Goal: Task Accomplishment & Management: Manage account settings

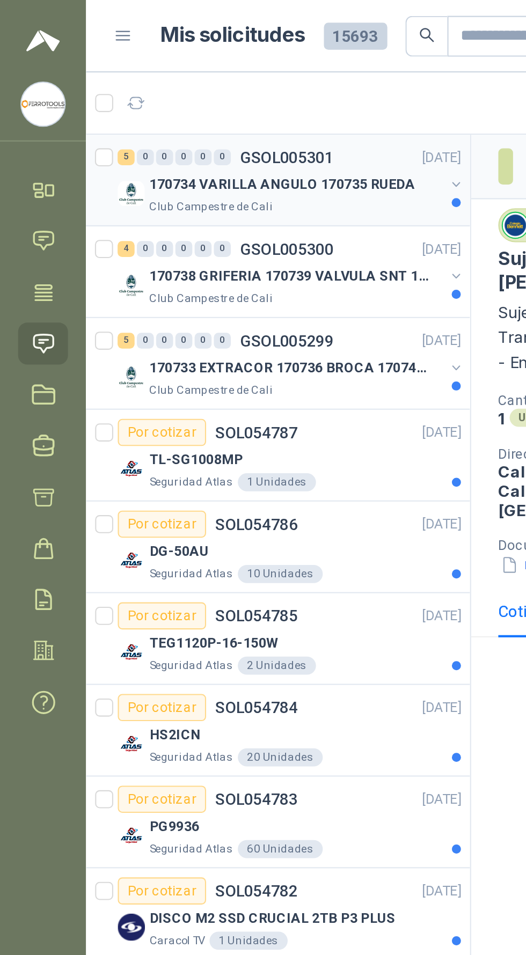
click at [184, 93] on div "170734 VARILLA ANGULO 170735 RUEDA" at bounding box center [140, 87] width 139 height 13
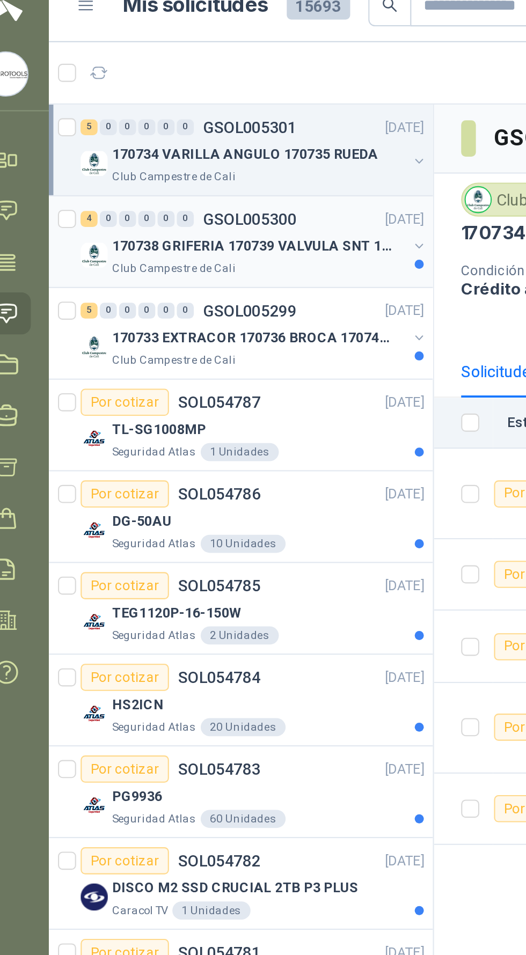
click at [86, 126] on p "170738 GRIFERIA 170739 VALVULA SNT 170742 VALVULA" at bounding box center [138, 131] width 134 height 10
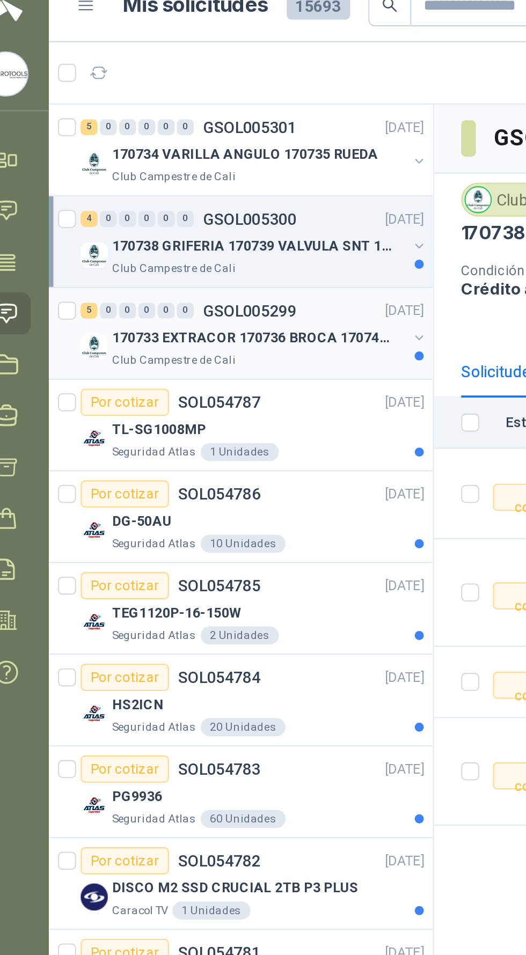
click at [91, 164] on div "5 0 0 0 0 0" at bounding box center [83, 162] width 54 height 8
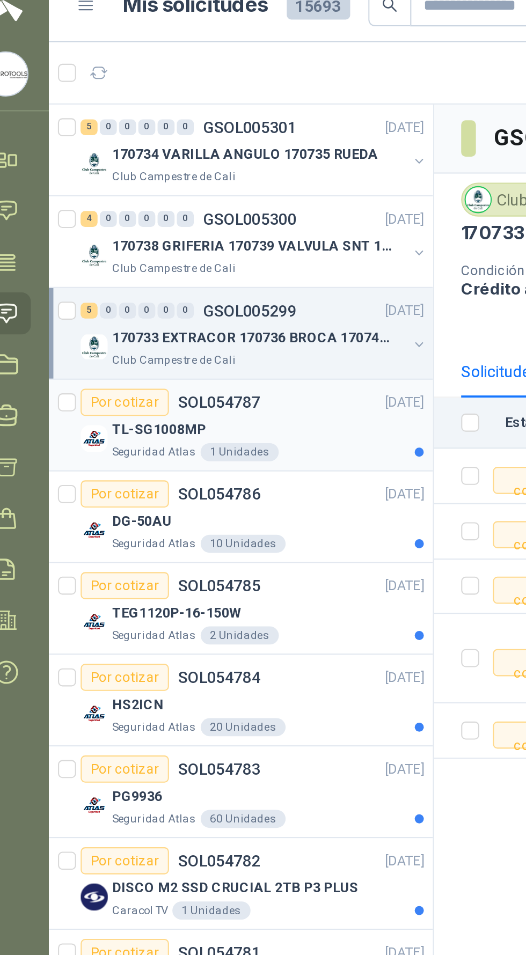
click at [61, 211] on div "TL-SG1008MP Seguridad Atlas 1 Unidades" at bounding box center [137, 221] width 163 height 21
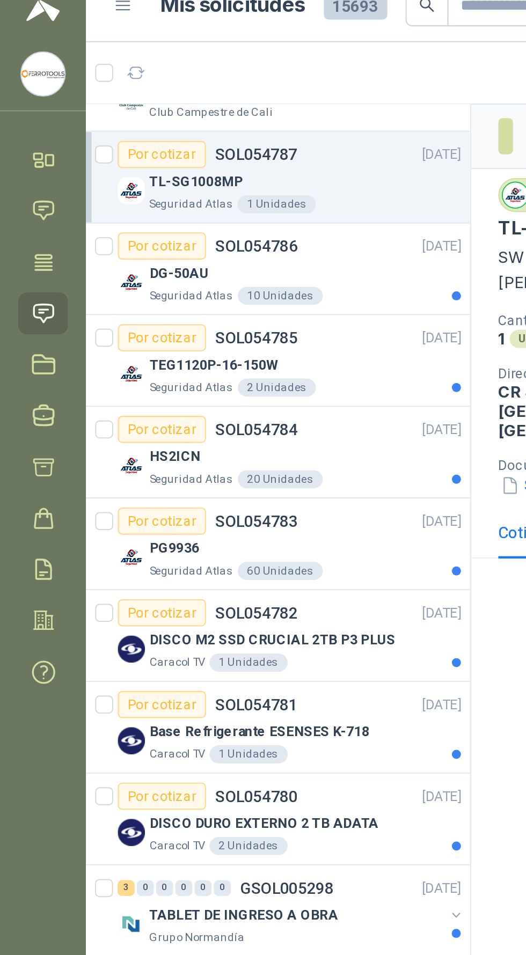
scroll to position [119, 0]
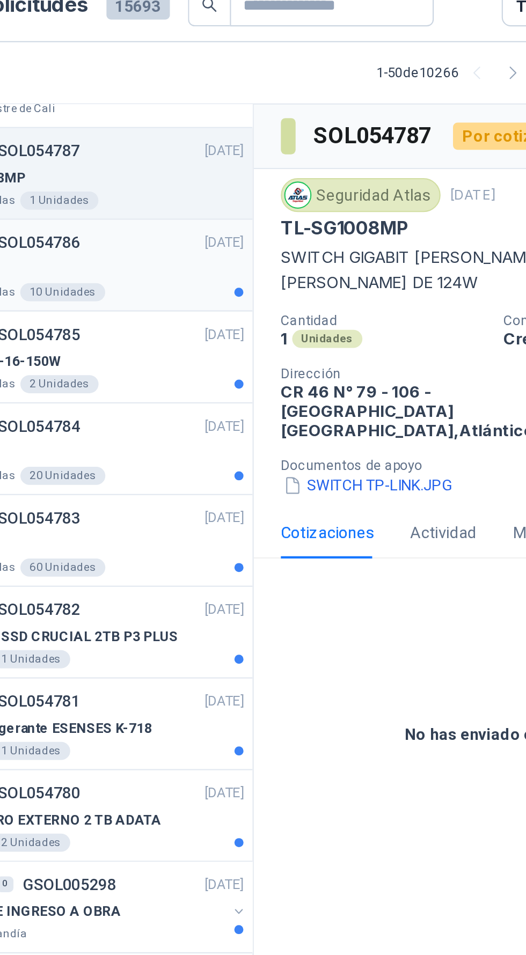
click at [152, 134] on div "Por cotizar SOL054786 [DATE]" at bounding box center [137, 129] width 163 height 13
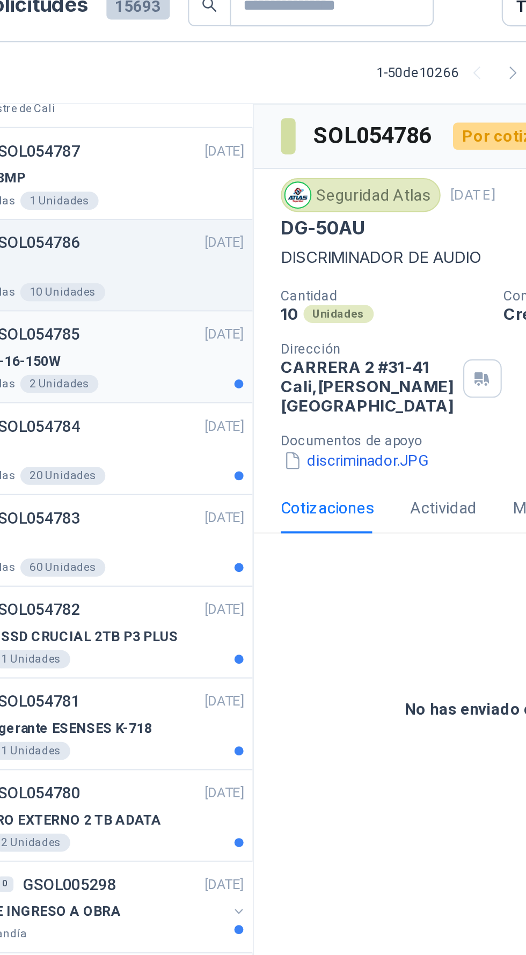
click at [174, 175] on div "Por cotizar SOL054785 [DATE]" at bounding box center [137, 172] width 163 height 13
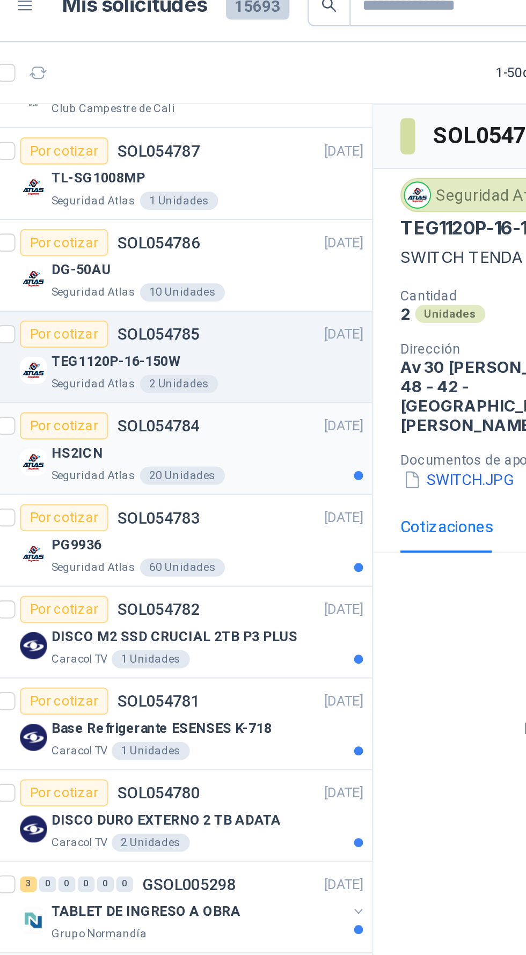
click at [186, 236] on div "Seguridad Atlas 20 Unidades" at bounding box center [145, 240] width 148 height 9
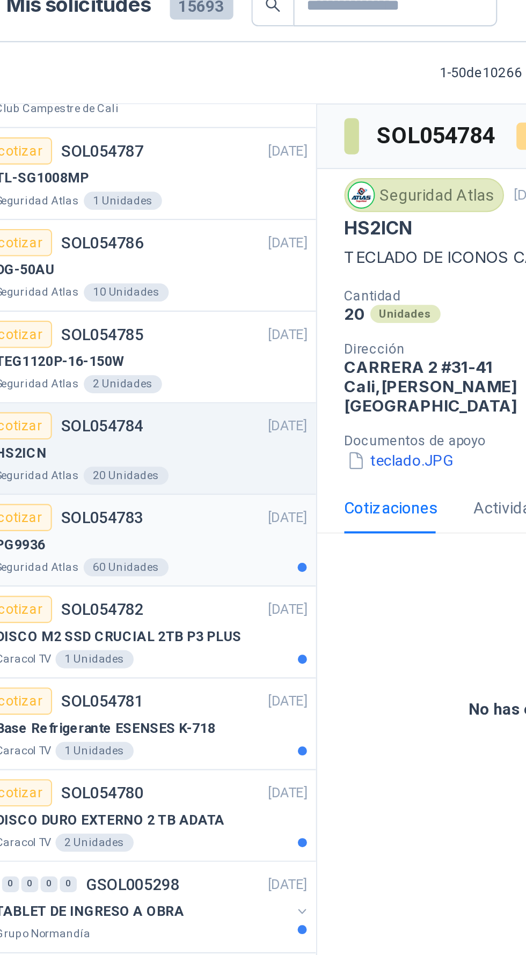
click at [177, 268] on div "PG9936" at bounding box center [145, 272] width 148 height 13
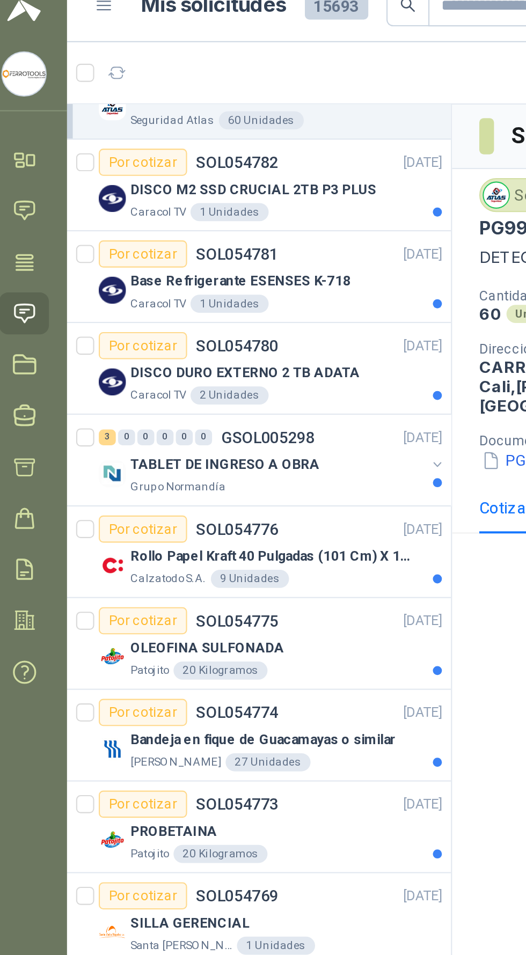
scroll to position [334, 0]
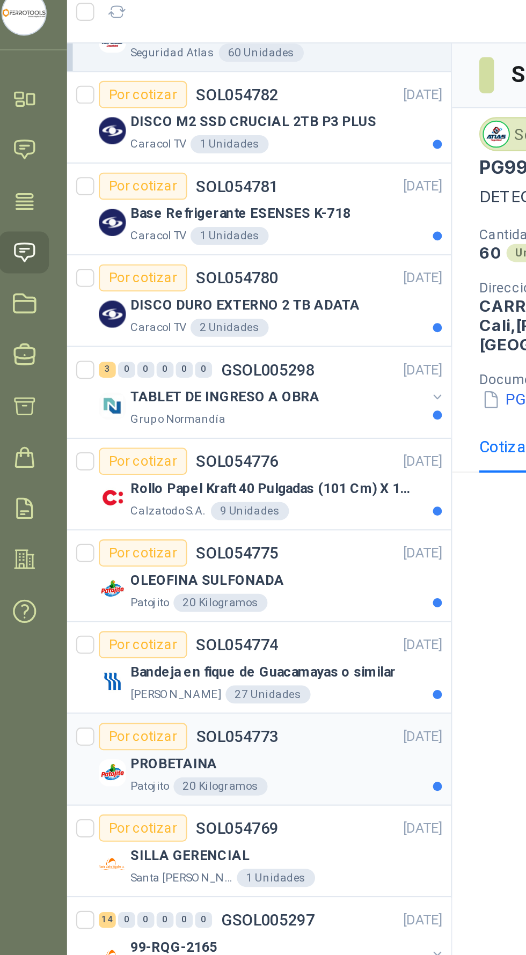
click at [189, 414] on div "Patojito 20 Kilogramos" at bounding box center [145, 415] width 148 height 9
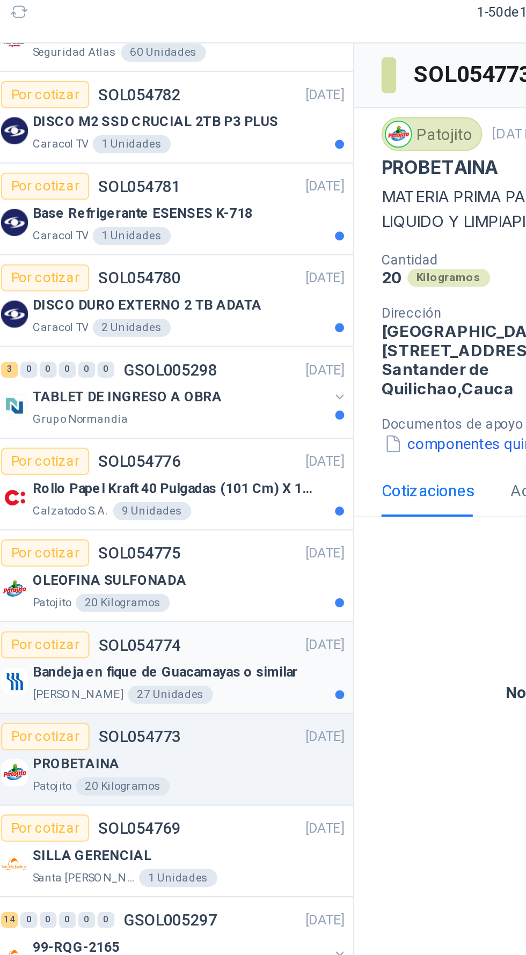
click at [192, 368] on div "[PERSON_NAME] 27 Unidades" at bounding box center [145, 372] width 148 height 9
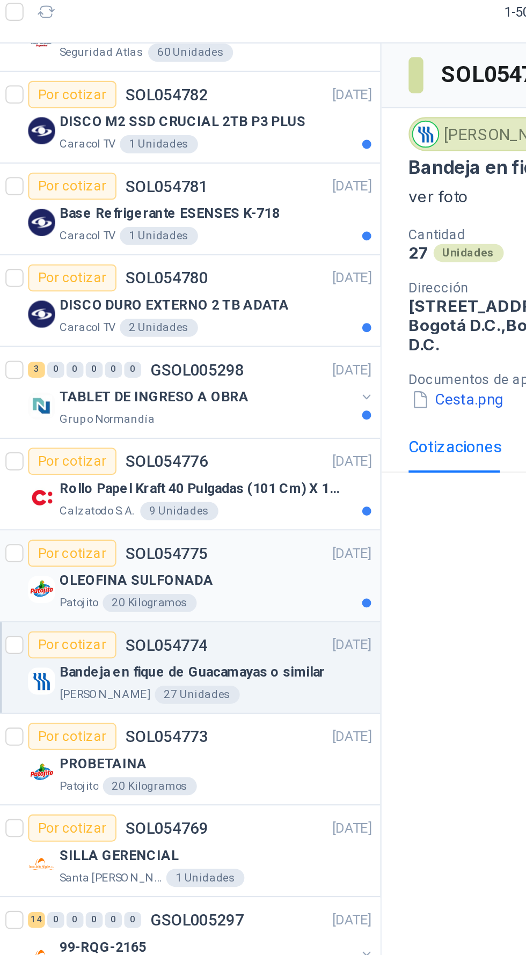
click at [166, 320] on div "OLEOFINA SULFONADA" at bounding box center [145, 318] width 148 height 13
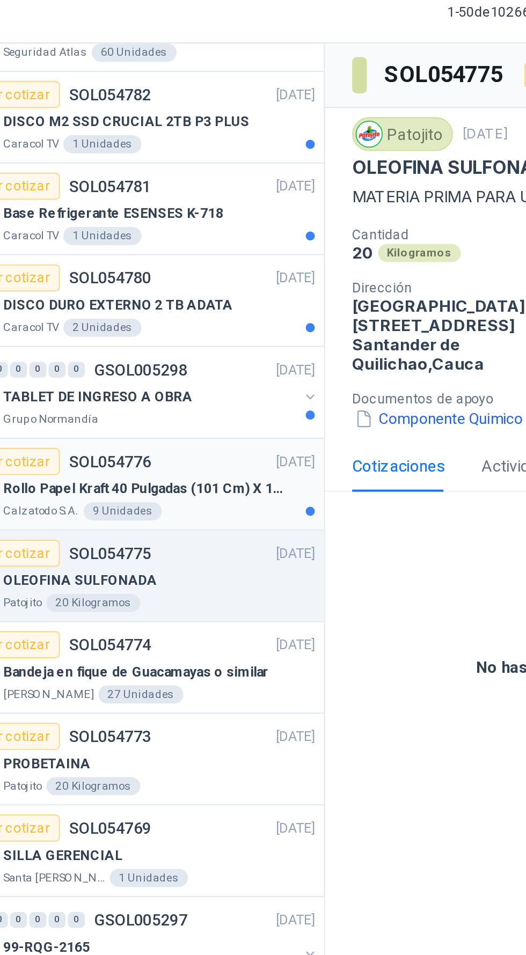
click at [178, 276] on p "Rollo Papel Kraft 40 Pulgadas (101 Cm) X 150 Mts 60 Gr" at bounding box center [138, 275] width 134 height 10
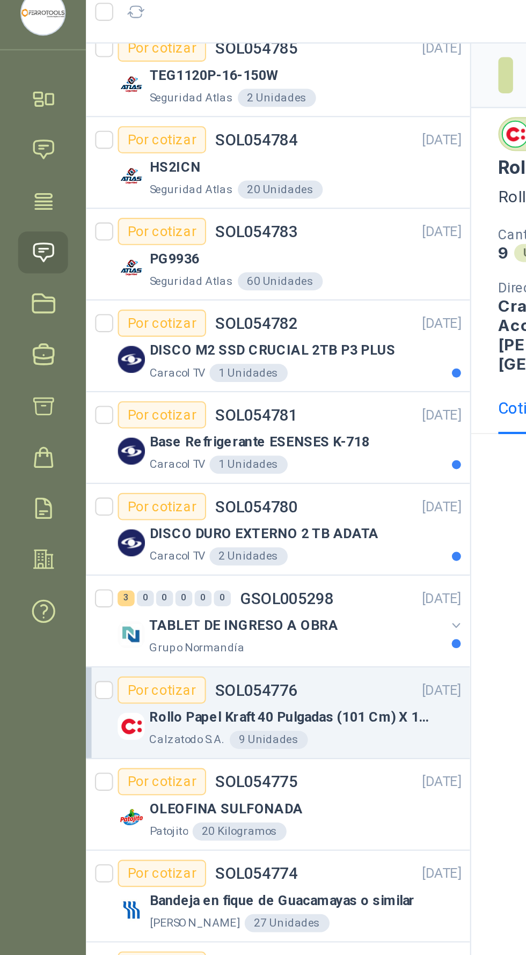
scroll to position [224, 0]
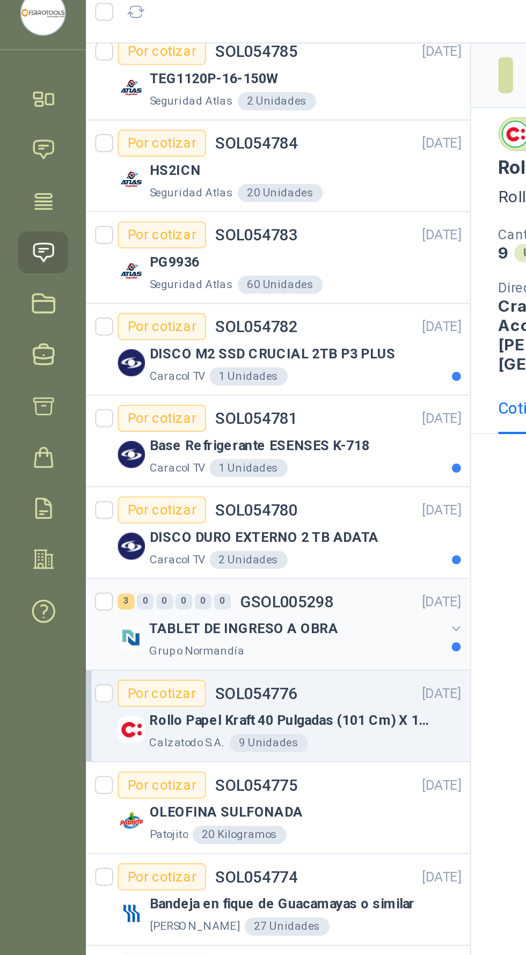
click at [168, 339] on div "TABLET DE INGRESO A OBRA" at bounding box center [140, 341] width 139 height 13
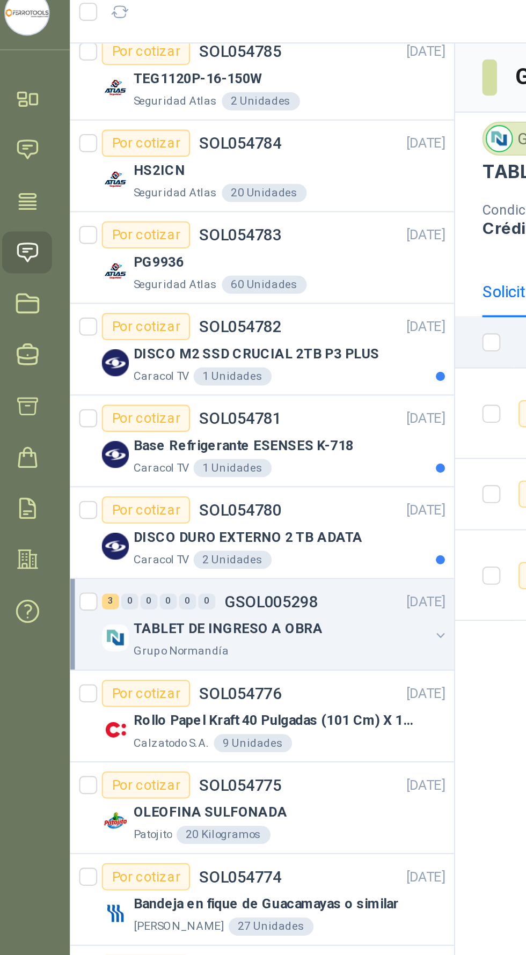
scroll to position [0, 1]
